Goal: Task Accomplishment & Management: Use online tool/utility

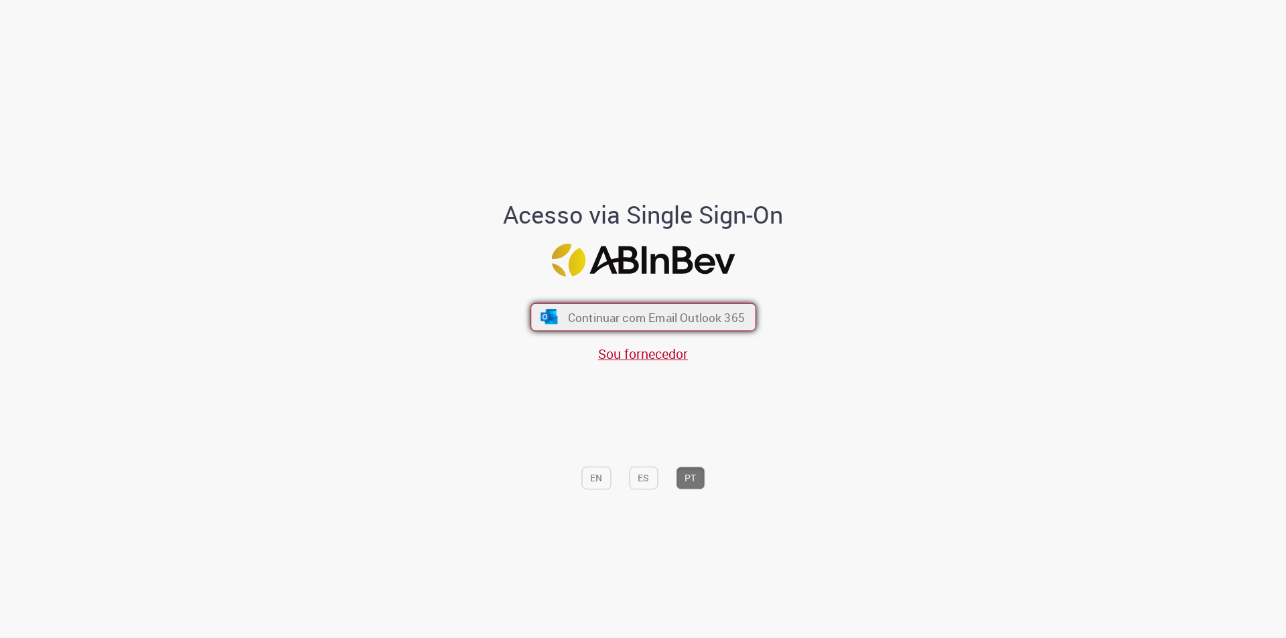
click at [567, 312] on span "Continuar com Email Outlook 365" at bounding box center [655, 316] width 177 height 15
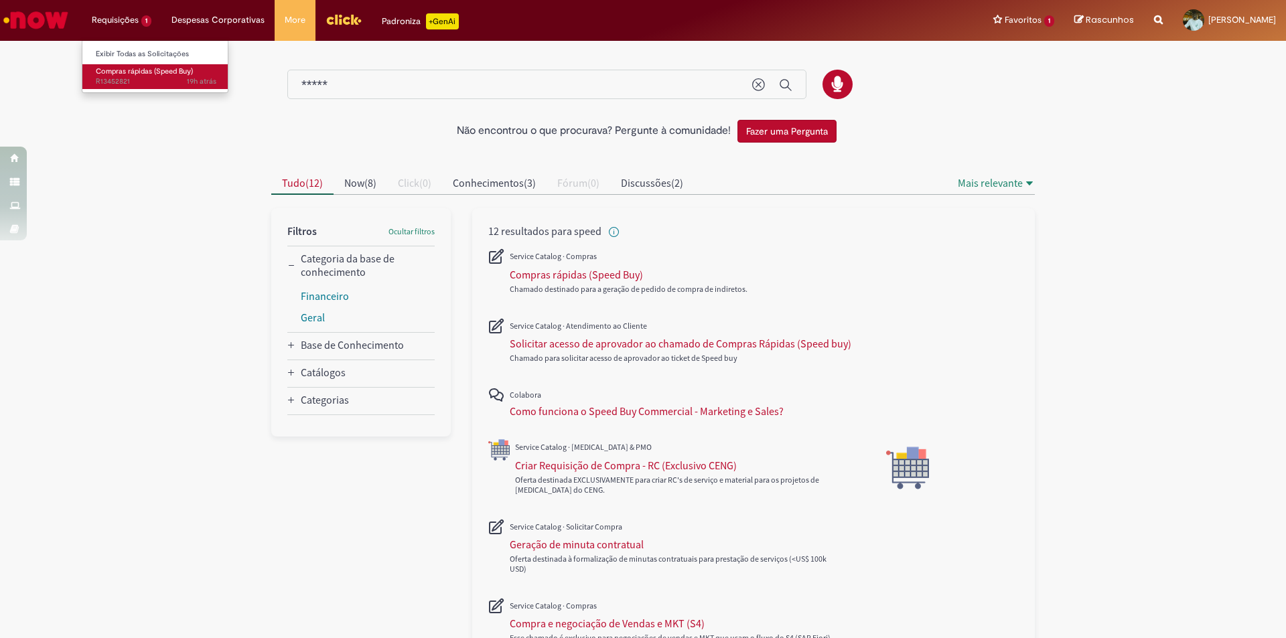
click at [129, 67] on span "Compras rápidas (Speed Buy)" at bounding box center [144, 71] width 97 height 10
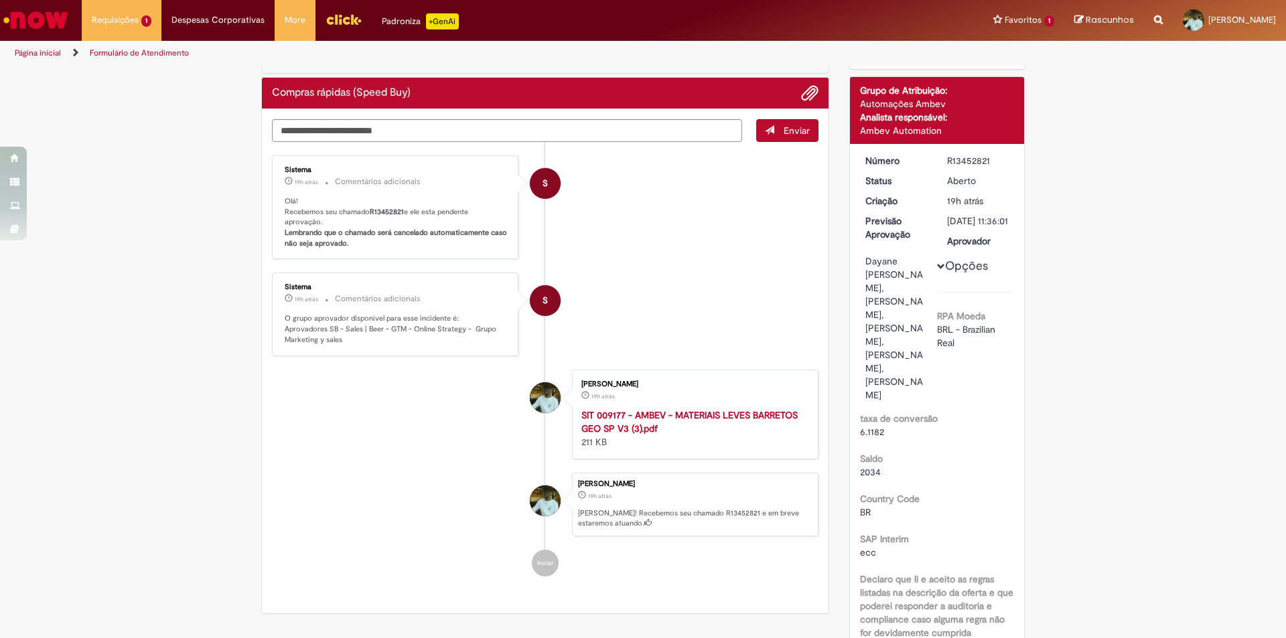
scroll to position [134, 0]
